Goal: Find specific page/section: Find specific page/section

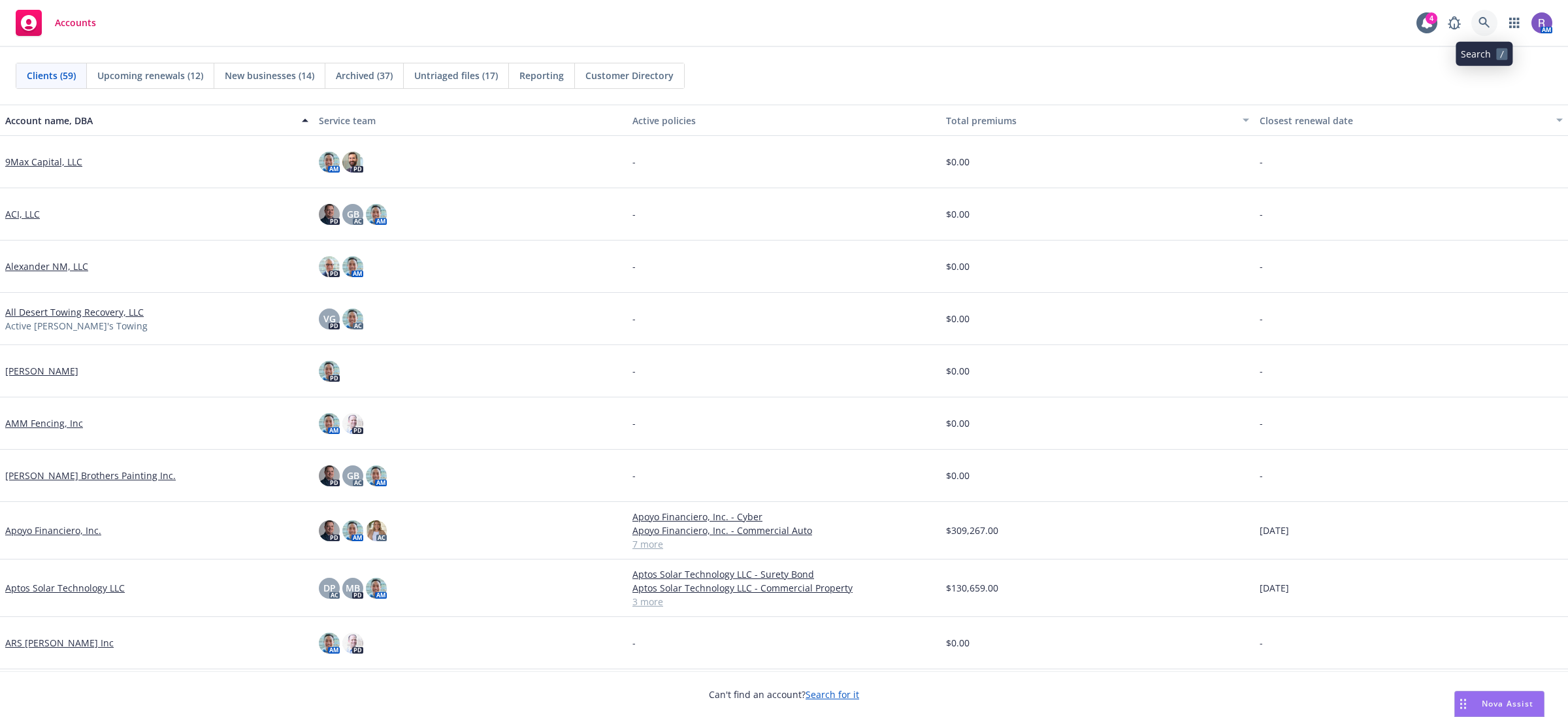
click at [1480, 27] on icon at bounding box center [1484, 23] width 12 height 12
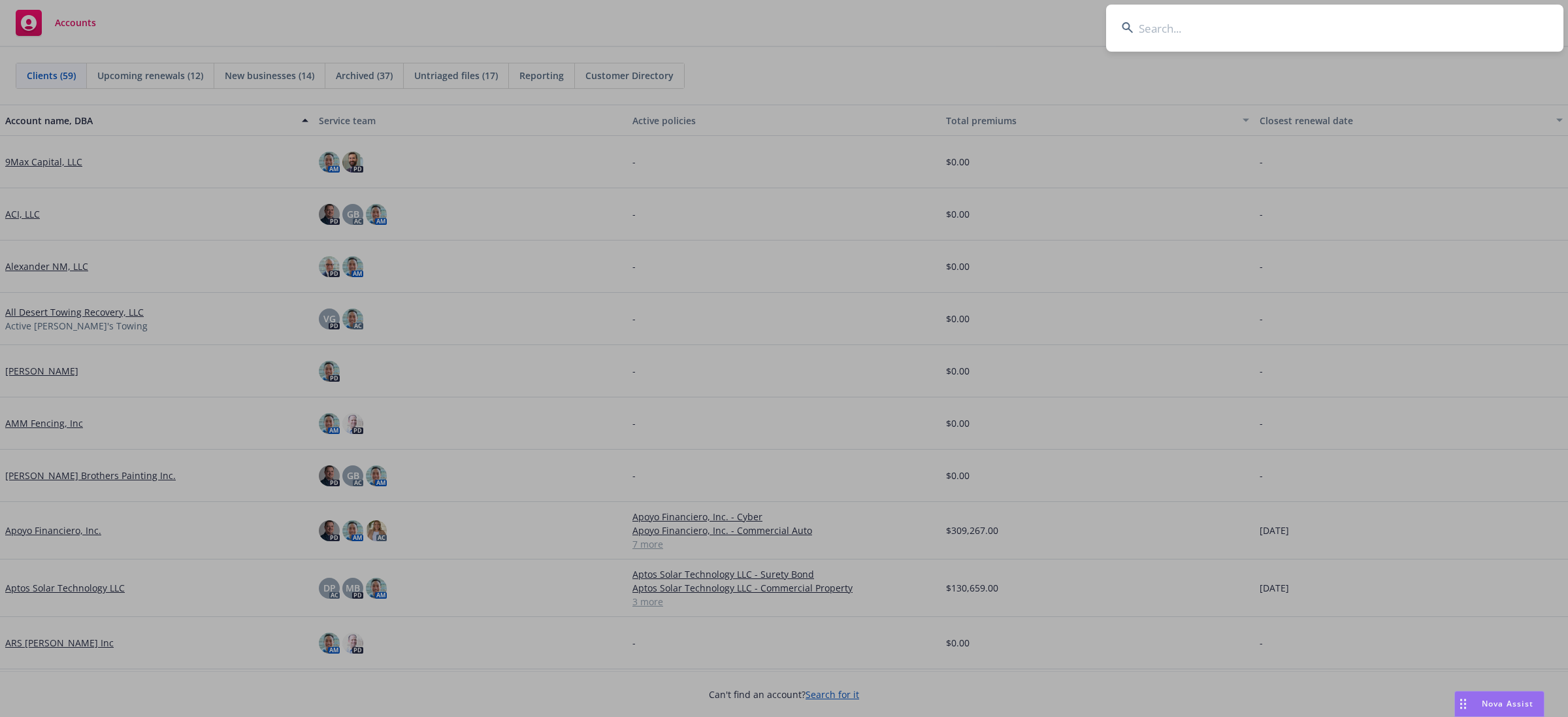
click at [1480, 25] on input at bounding box center [1334, 28] width 457 height 47
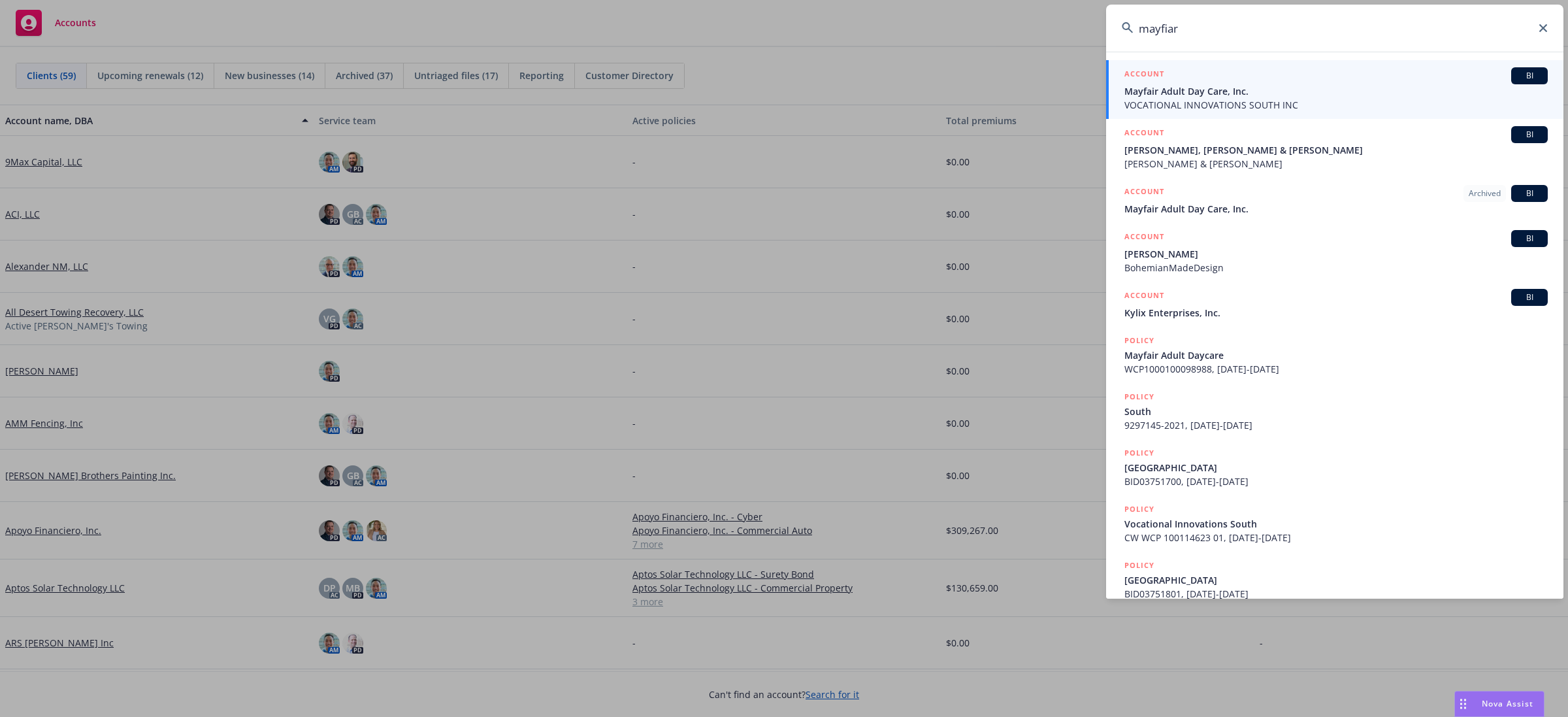
type input "mayfiar"
click at [1190, 83] on div "ACCOUNT BI" at bounding box center [1335, 75] width 423 height 17
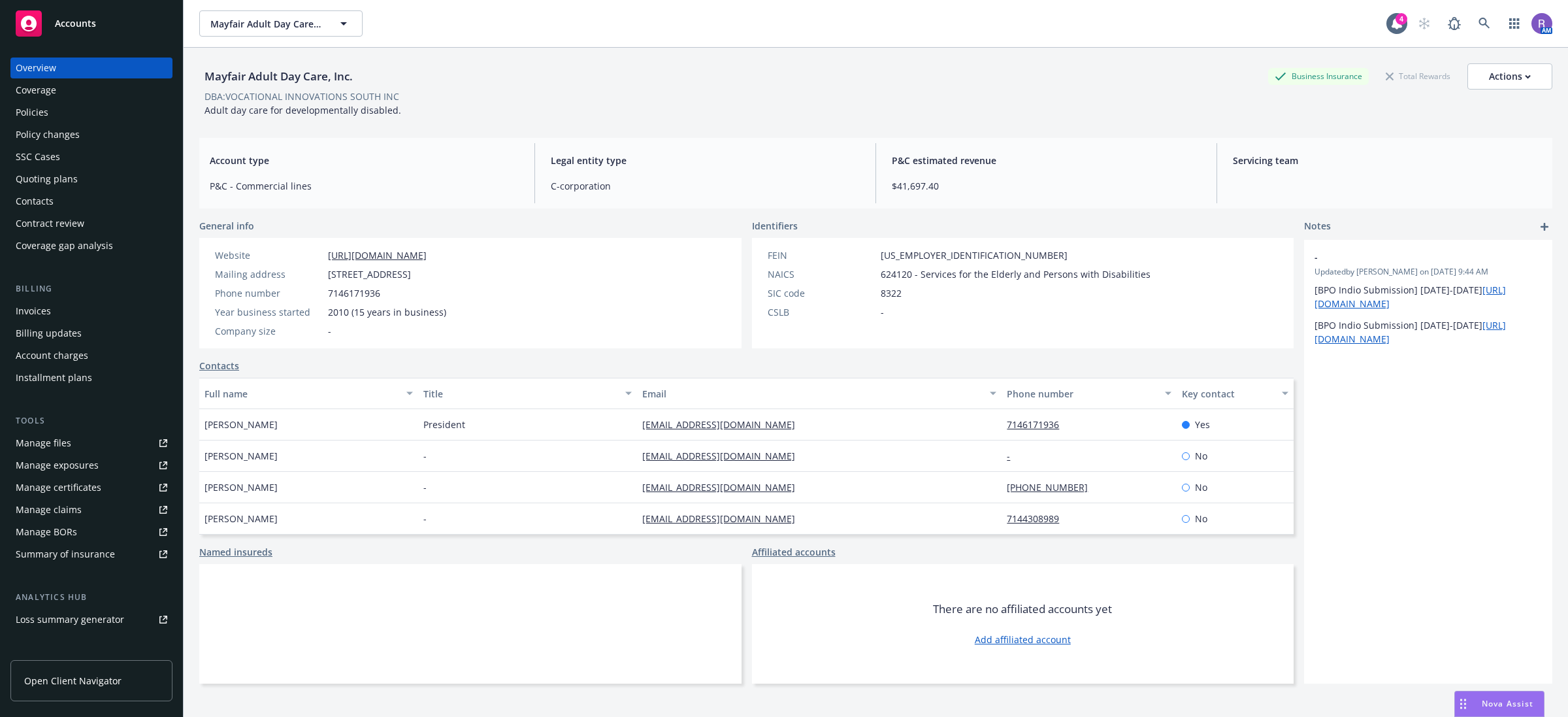
click at [54, 175] on div "Quoting plans" at bounding box center [47, 179] width 62 height 21
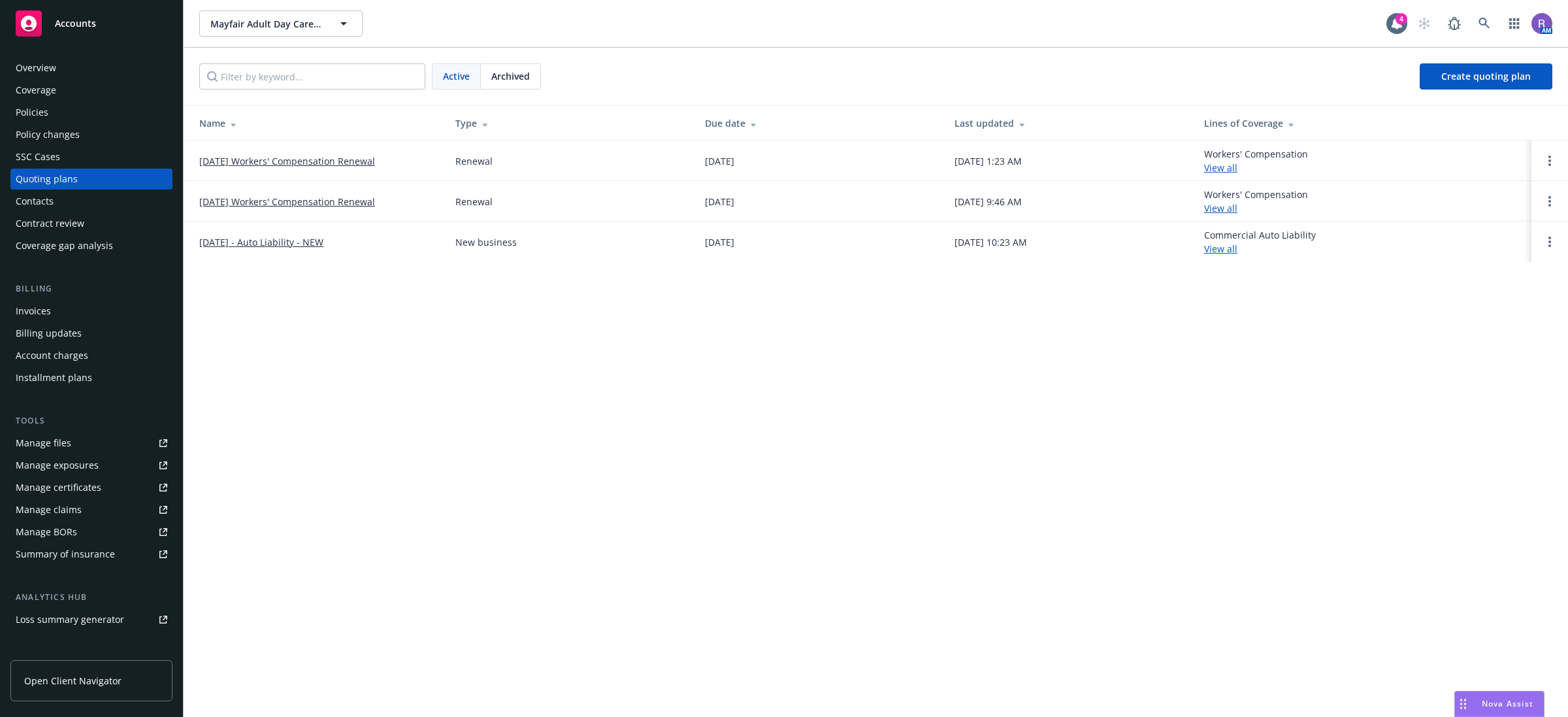
click at [320, 164] on link "[DATE] Workers' Compensation Renewal" at bounding box center [287, 161] width 176 height 14
